Goal: Task Accomplishment & Management: Manage account settings

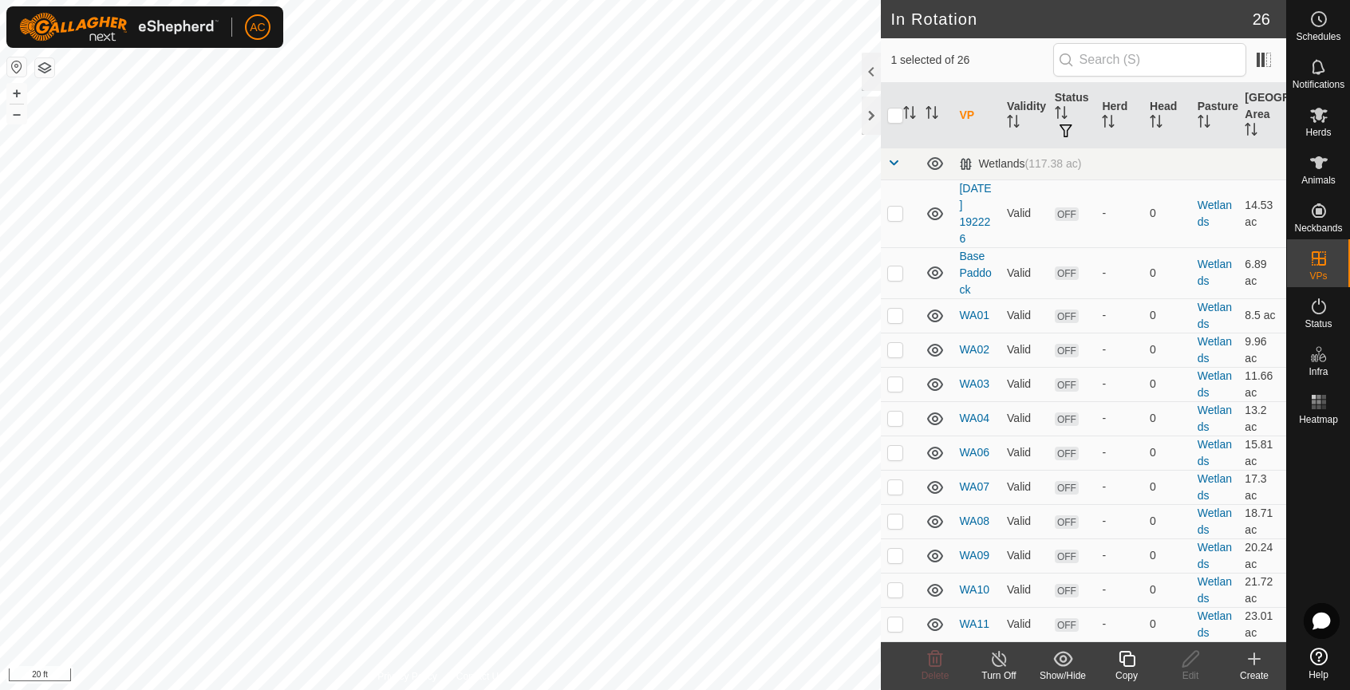
checkbox input "false"
checkbox input "true"
checkbox input "false"
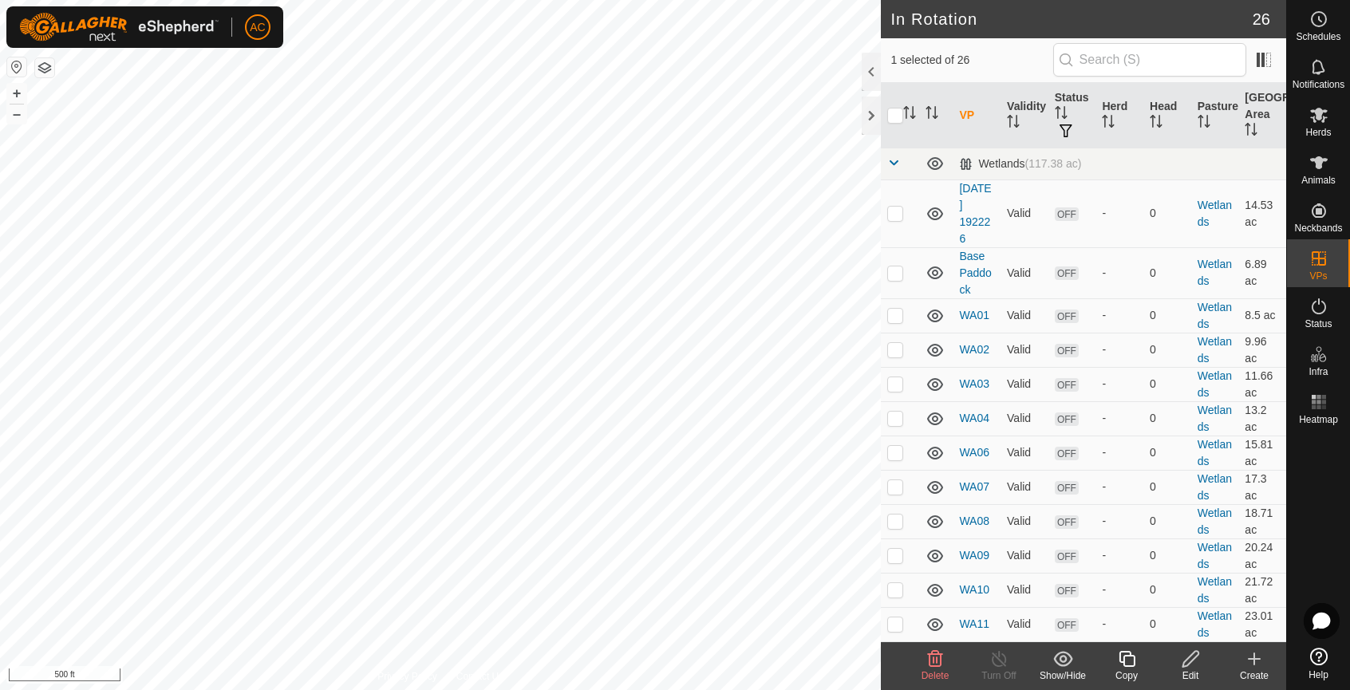
checkbox input "true"
checkbox input "false"
checkbox input "true"
checkbox input "false"
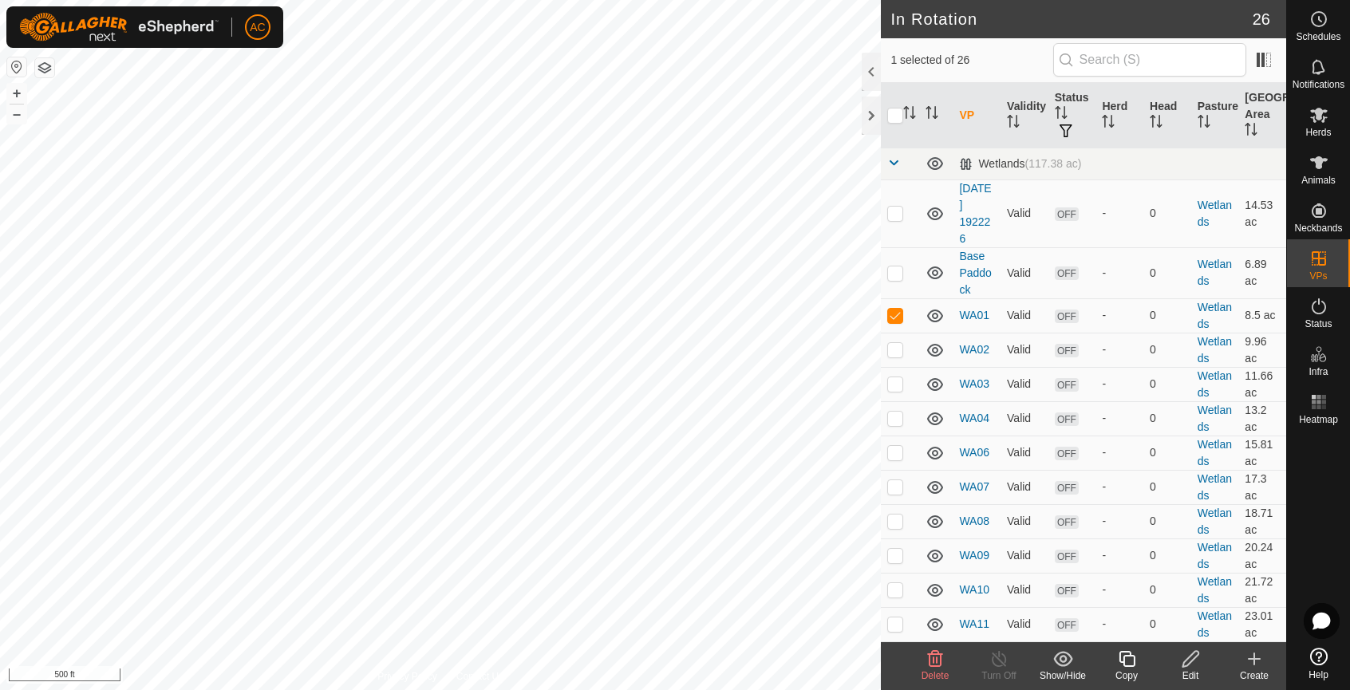
checkbox input "false"
checkbox input "true"
